Goal: Information Seeking & Learning: Find specific fact

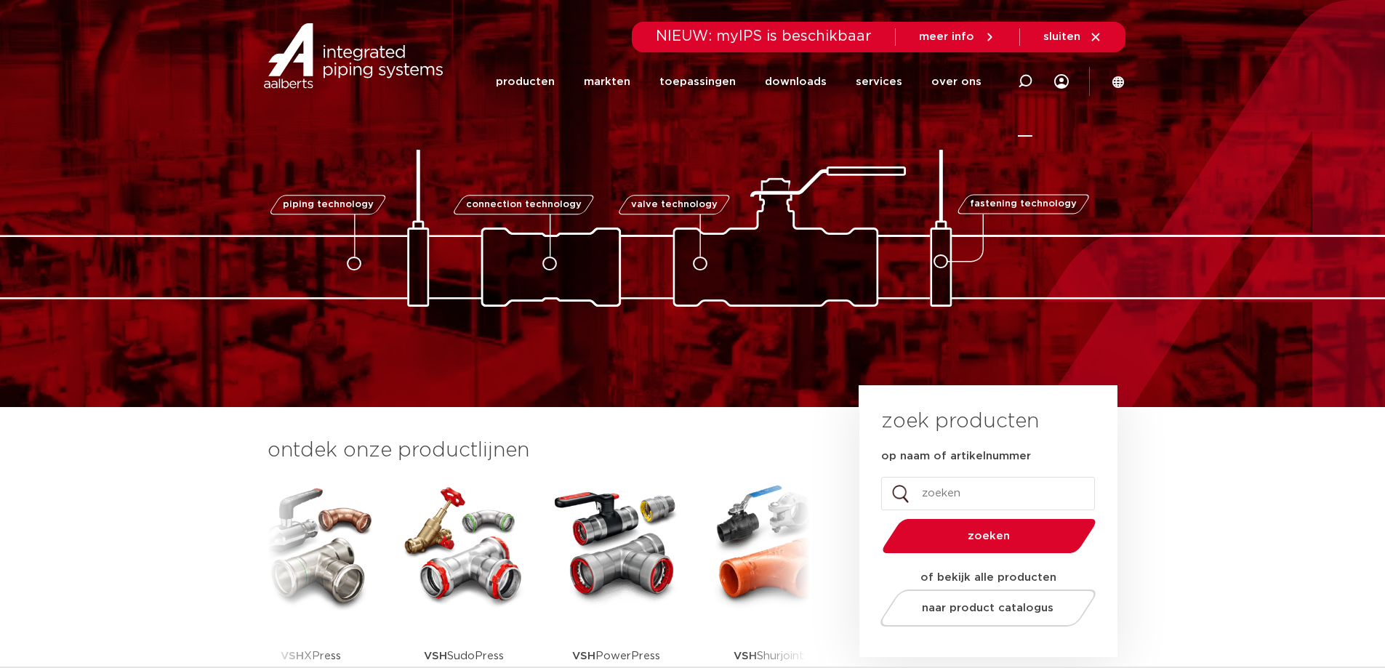
click at [1032, 76] on icon at bounding box center [1025, 81] width 15 height 15
paste input "VSH MES KNIE 22X22"
type input "VSH MES KNIE 22X22"
click button "Zoeken" at bounding box center [0, 0] width 0 height 0
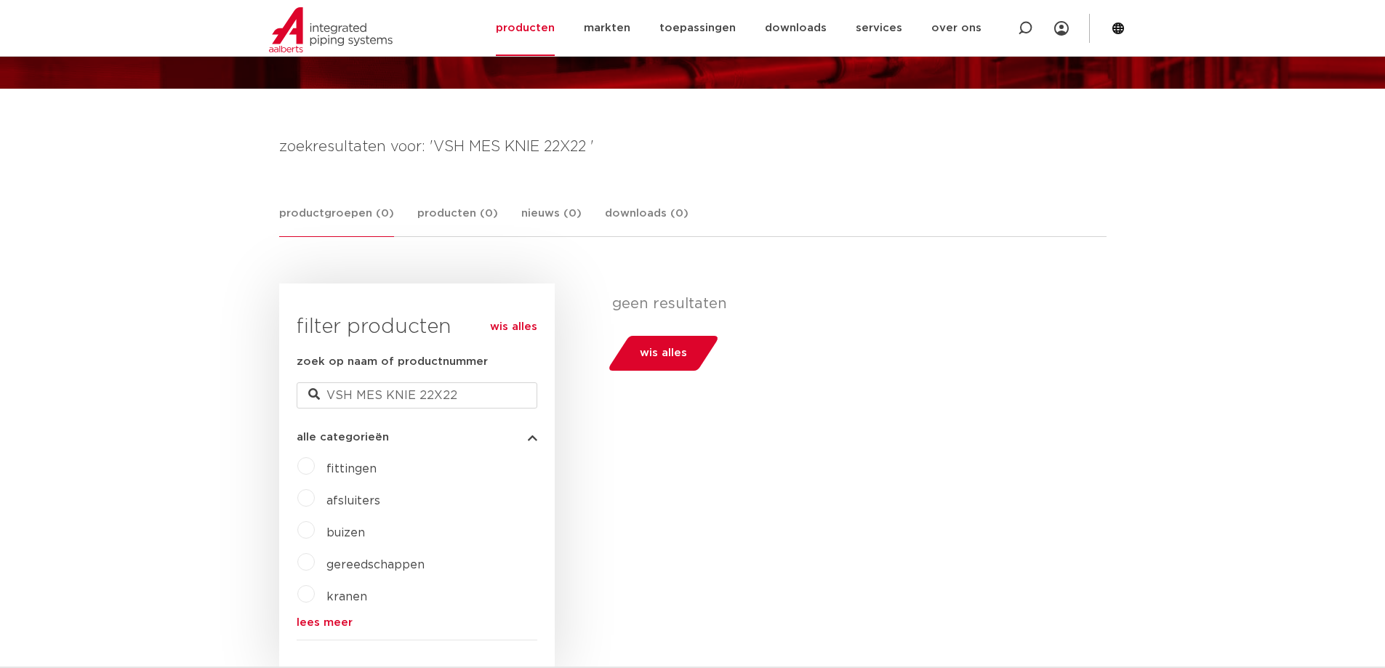
scroll to position [218, 0]
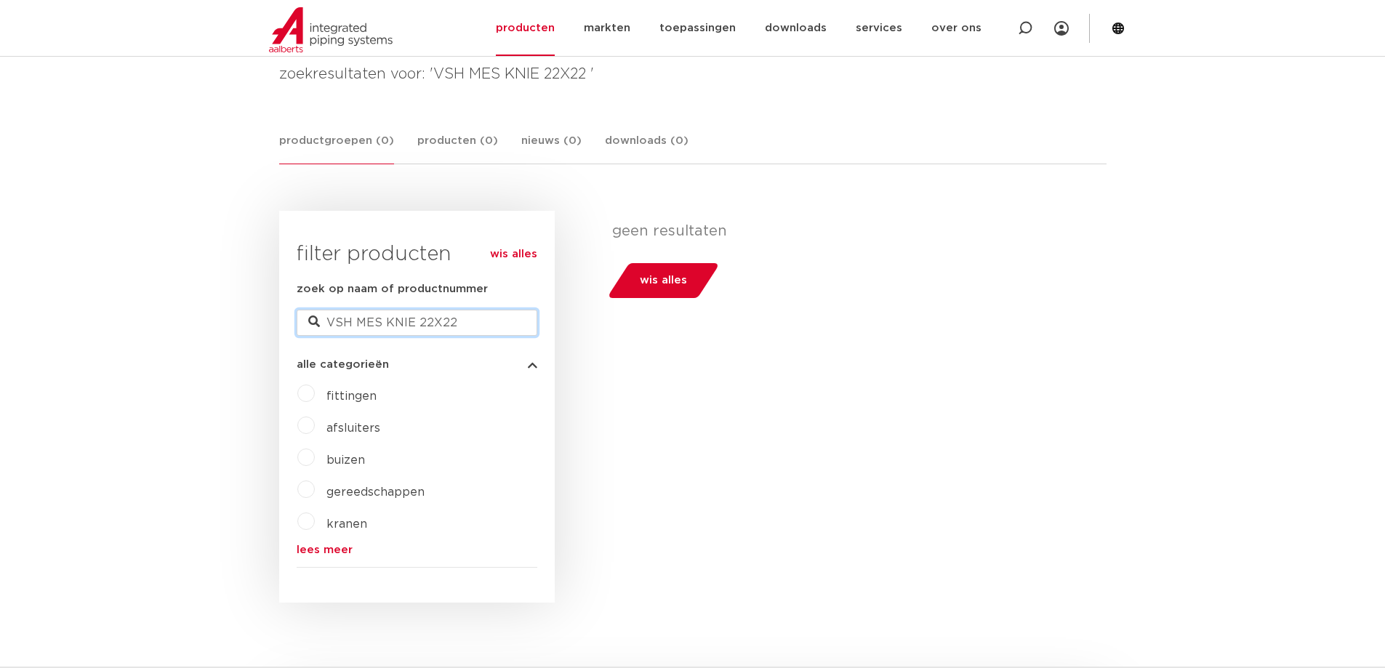
drag, startPoint x: 487, startPoint y: 317, endPoint x: 320, endPoint y: 318, distance: 167.3
click at [316, 319] on div "zoek op naam of productnummer VSH MES KNIE 22X22" at bounding box center [417, 308] width 241 height 55
type input "0889317"
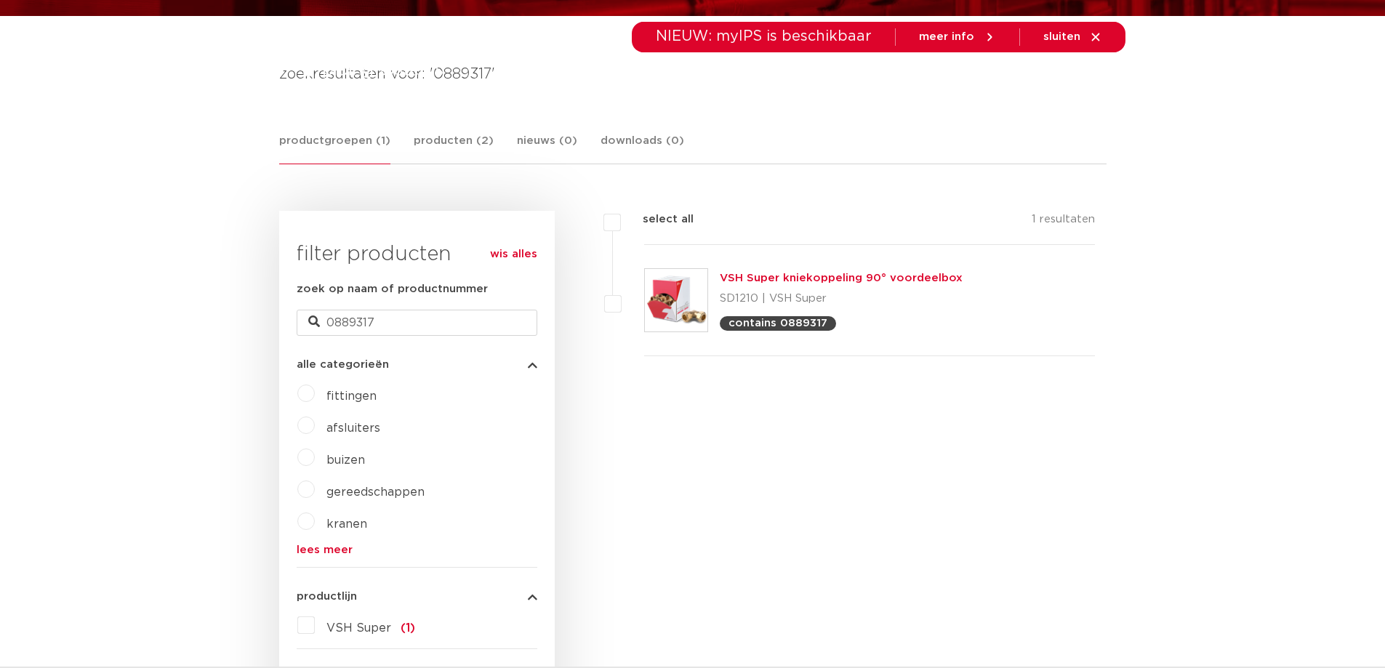
scroll to position [218, 0]
click at [822, 274] on link "VSH Super kniekoppeling 90° voordeelbox" at bounding box center [841, 278] width 243 height 11
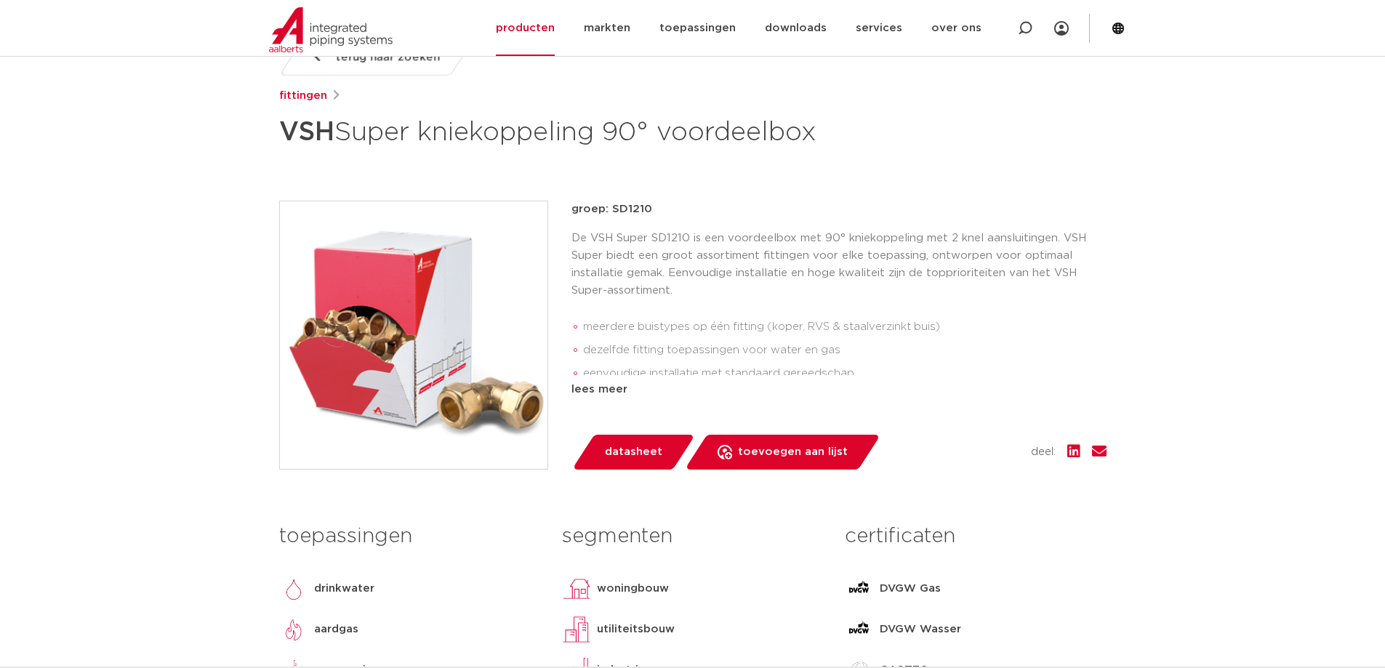
scroll to position [291, 0]
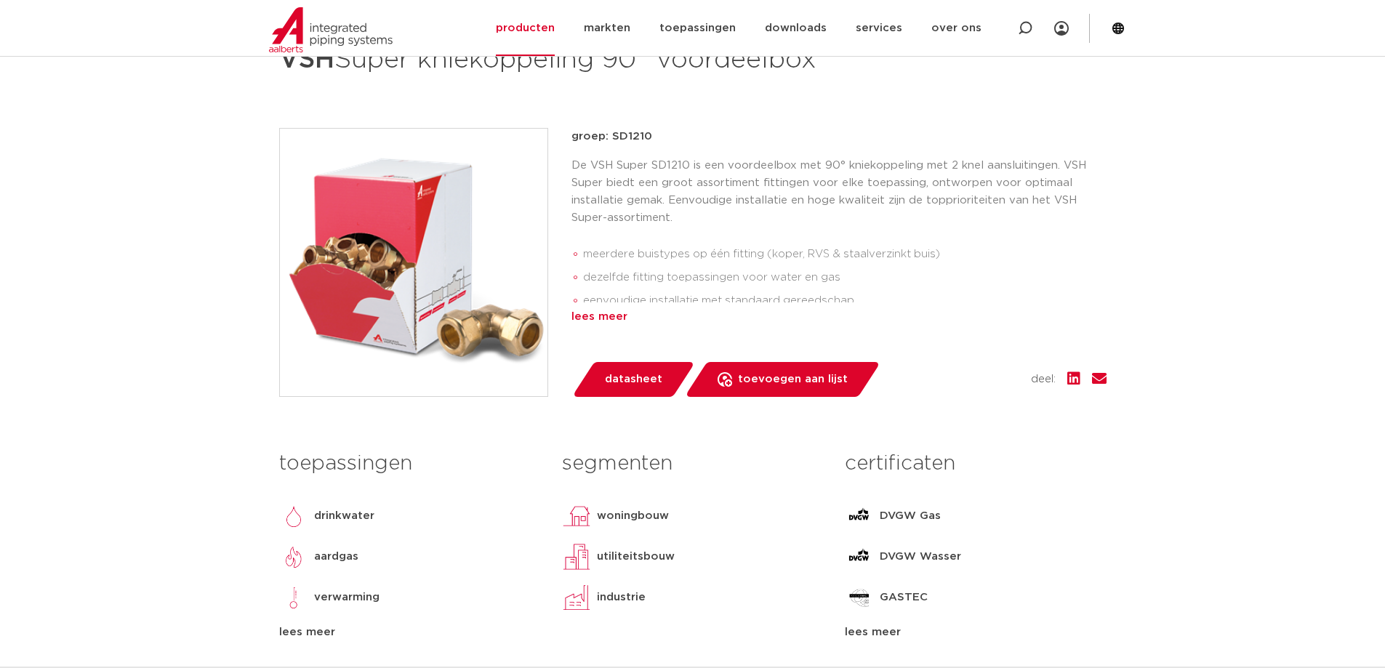
click at [622, 326] on div "lees meer" at bounding box center [839, 316] width 535 height 17
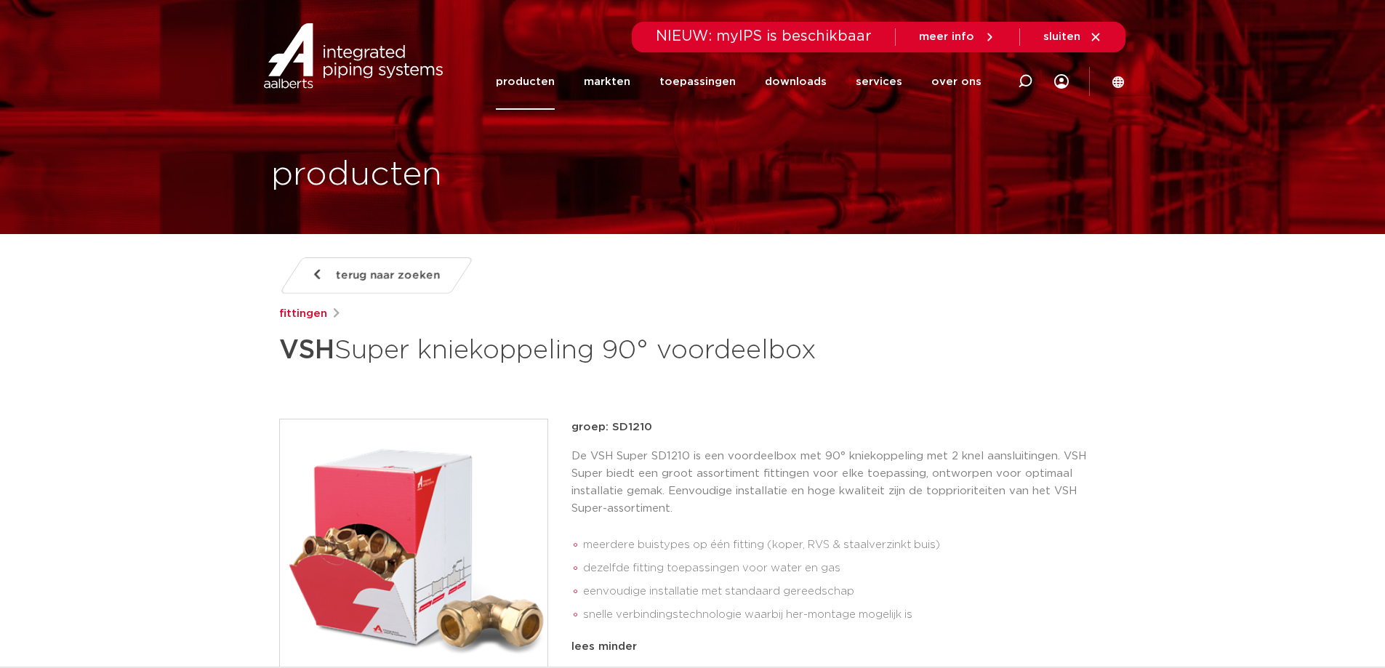
scroll to position [145, 0]
